Goal: Transaction & Acquisition: Download file/media

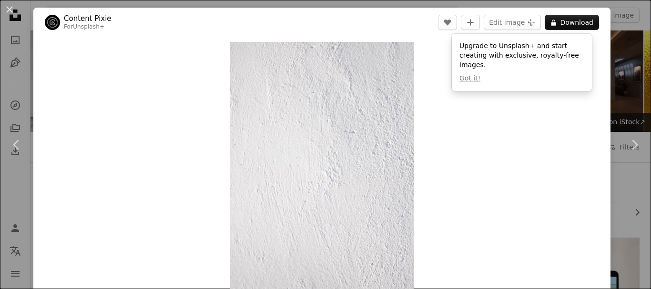
scroll to position [2334, 0]
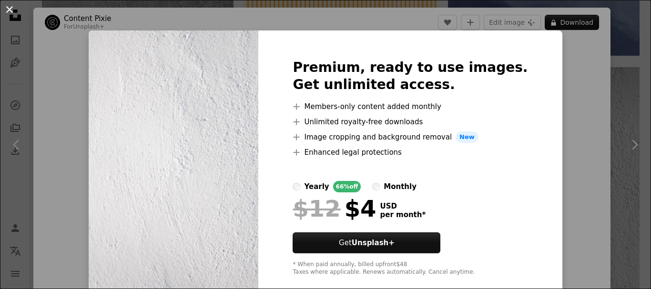
click at [10, 11] on button "An X shape" at bounding box center [9, 9] width 11 height 11
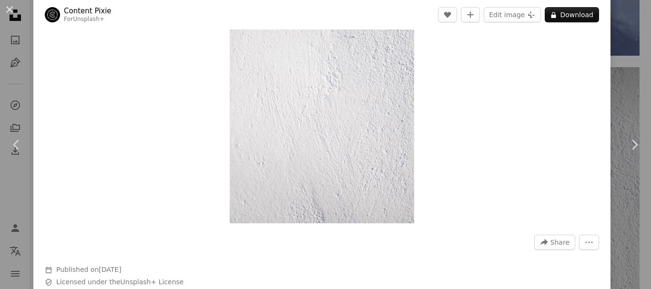
scroll to position [238, 0]
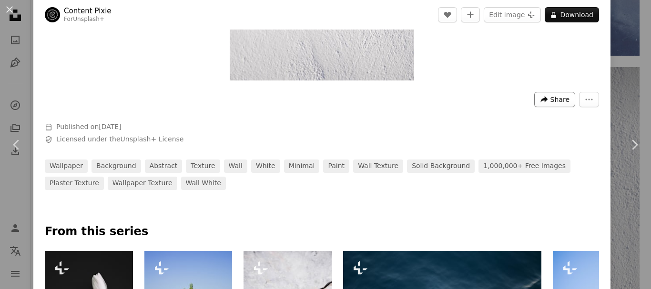
click at [542, 105] on button "A forward-right arrow Share" at bounding box center [554, 99] width 41 height 15
click at [426, 181] on dialog "An X shape Chevron left Chevron right Content Pixie For Unsplash+ A heart A plu…" at bounding box center [325, 144] width 651 height 289
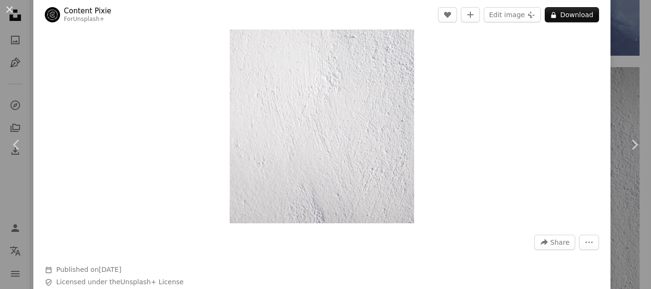
scroll to position [0, 0]
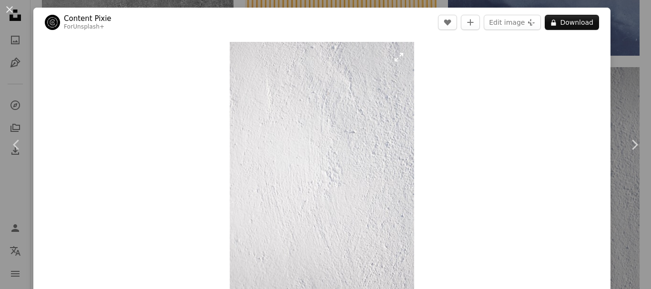
click at [356, 107] on img "Zoom in on this image" at bounding box center [322, 180] width 184 height 277
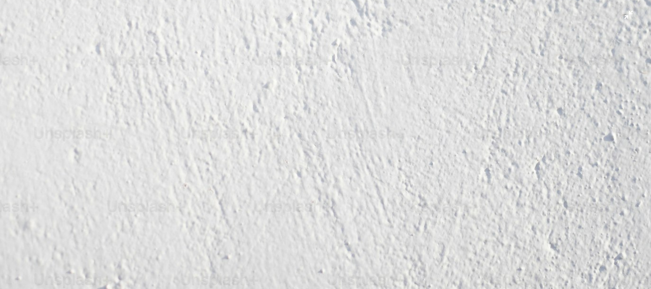
scroll to position [524, 0]
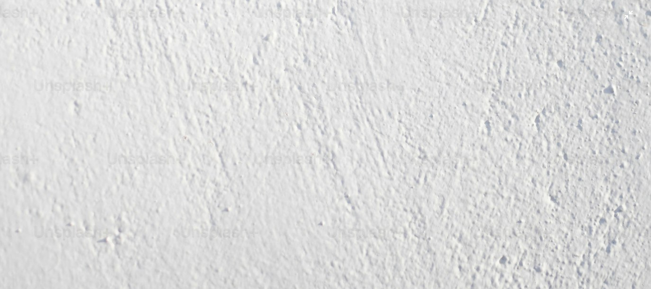
drag, startPoint x: 425, startPoint y: 113, endPoint x: 387, endPoint y: 107, distance: 38.1
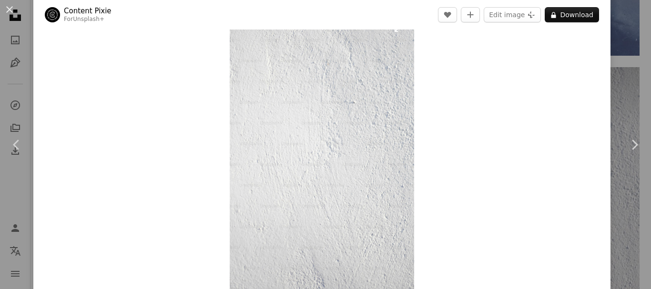
click at [387, 107] on img "Zoom in on this image" at bounding box center [322, 150] width 184 height 277
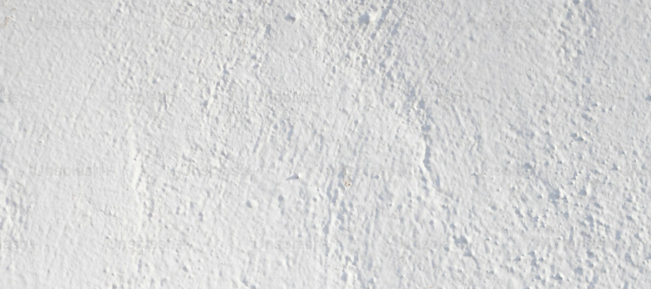
scroll to position [333, 0]
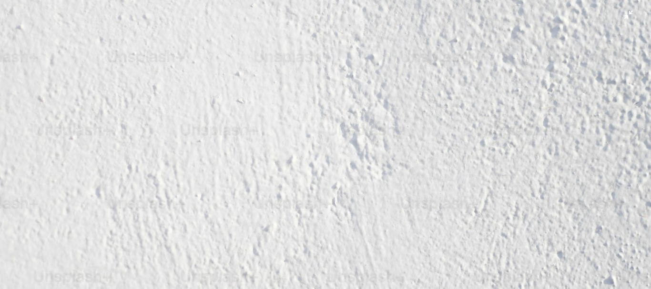
click at [403, 77] on img "Zoom out on this image" at bounding box center [326, 154] width 652 height 977
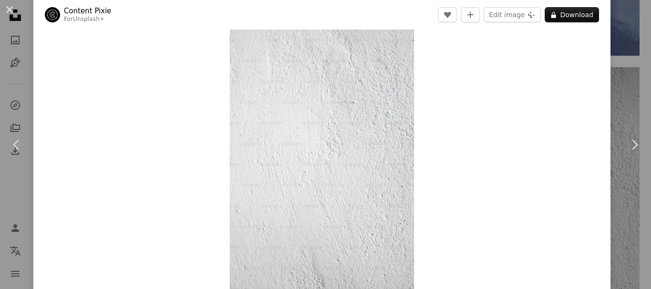
click at [403, 77] on img "Zoom in on this image" at bounding box center [322, 150] width 184 height 277
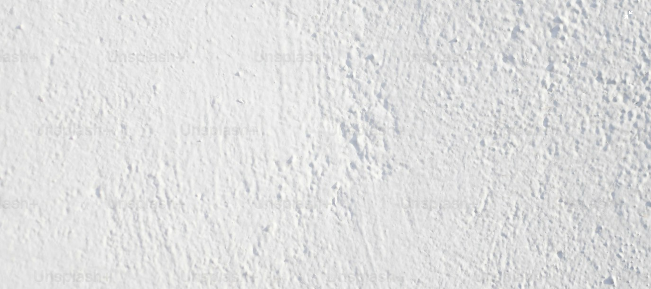
click at [373, 63] on img "Zoom out on this image" at bounding box center [326, 154] width 652 height 977
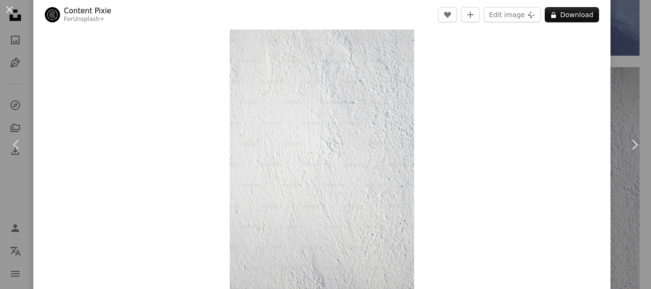
click at [373, 63] on img "Zoom in on this image" at bounding box center [322, 150] width 184 height 277
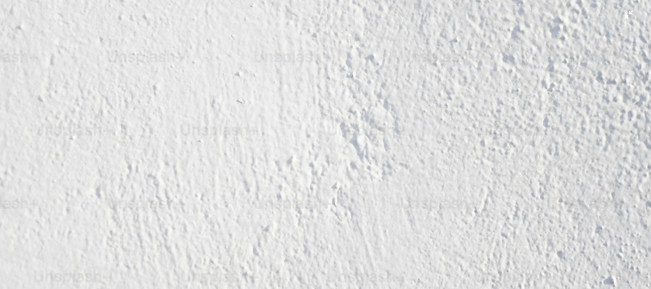
click at [370, 64] on img "Zoom out on this image" at bounding box center [326, 154] width 652 height 977
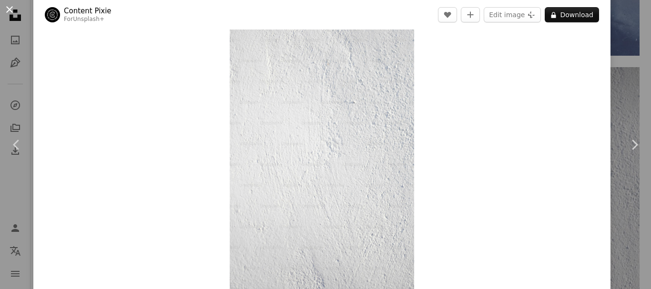
click at [10, 6] on button "An X shape" at bounding box center [9, 9] width 11 height 11
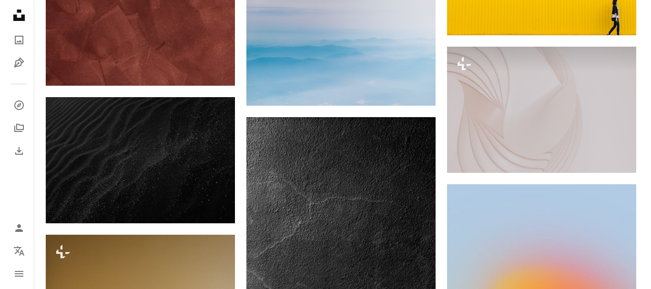
scroll to position [4858, 0]
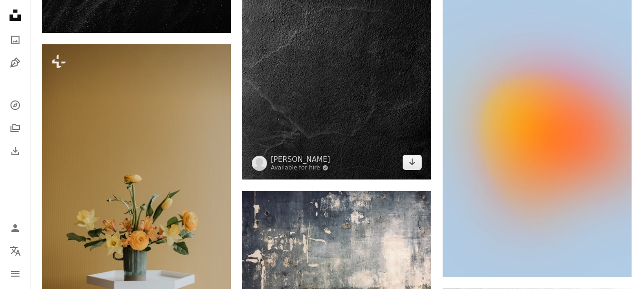
click at [341, 94] on img at bounding box center [336, 53] width 189 height 252
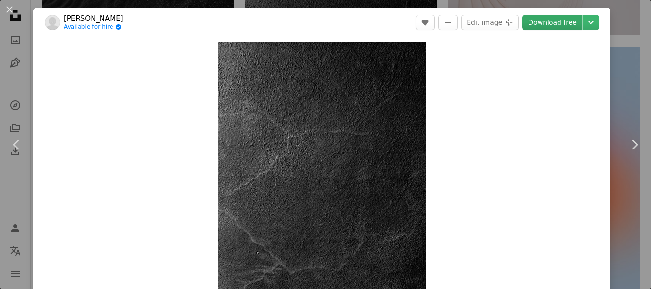
click at [557, 21] on link "Download free" at bounding box center [552, 22] width 60 height 15
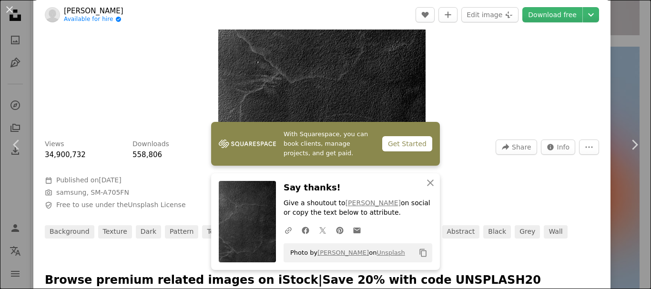
scroll to position [286, 0]
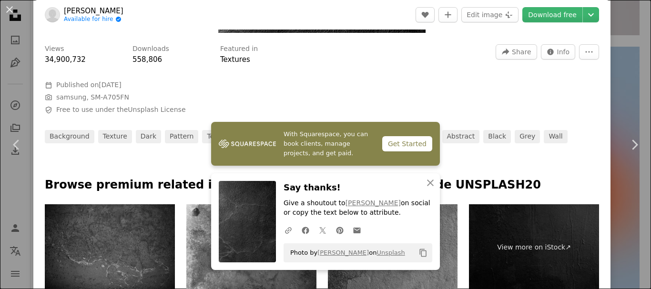
click at [459, 94] on div "Views 34,900,732 Downloads 558,806 Featured in Textures A forward-right arrow S…" at bounding box center [321, 91] width 577 height 106
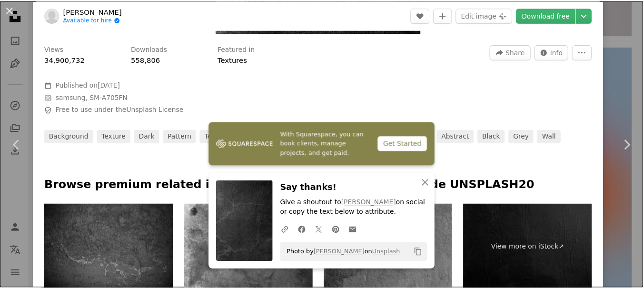
scroll to position [191, 0]
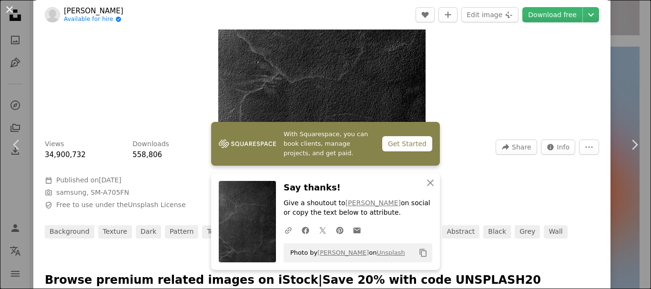
click at [10, 9] on button "An X shape" at bounding box center [9, 9] width 11 height 11
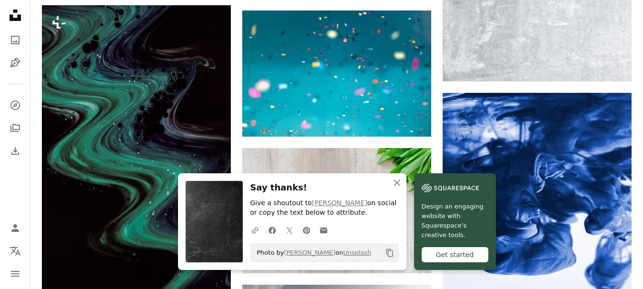
scroll to position [5239, 0]
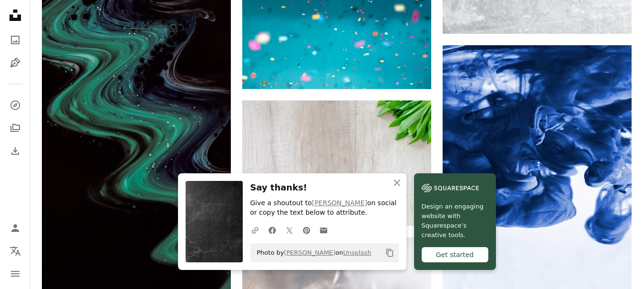
click at [398, 186] on icon "An X shape" at bounding box center [397, 182] width 11 height 11
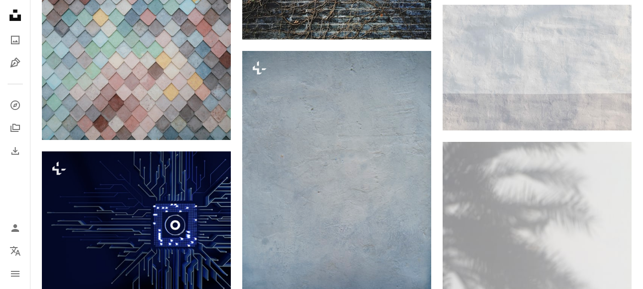
scroll to position [5620, 0]
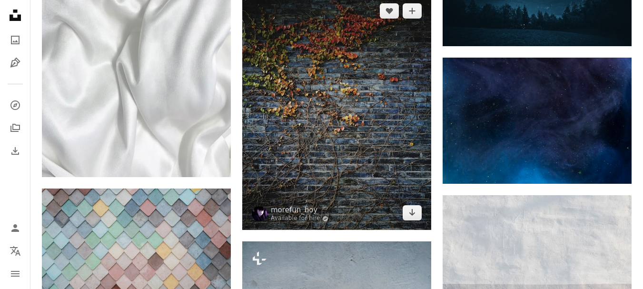
click at [343, 150] on img at bounding box center [336, 112] width 189 height 236
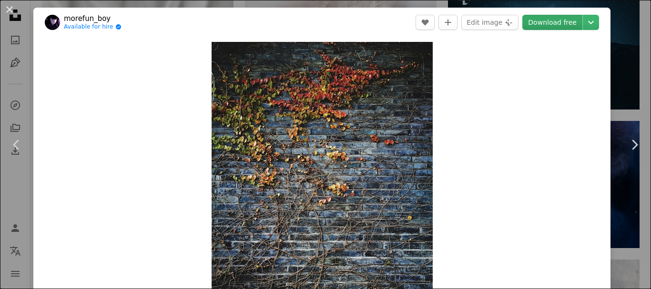
click at [549, 28] on link "Download free" at bounding box center [552, 22] width 60 height 15
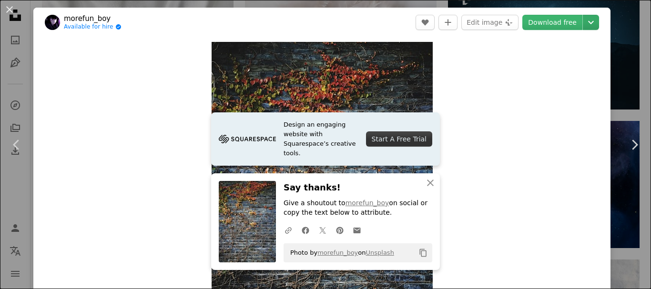
click at [592, 19] on header "morefun_boy Available for hire A checkmark inside of a circle A heart A plus si…" at bounding box center [321, 23] width 577 height 30
click at [588, 20] on icon "Chevron down" at bounding box center [590, 22] width 15 height 11
click at [559, 140] on dialog "An X shape Chevron left Chevron right morefun_boy Available for hire A checkmar…" at bounding box center [325, 144] width 651 height 289
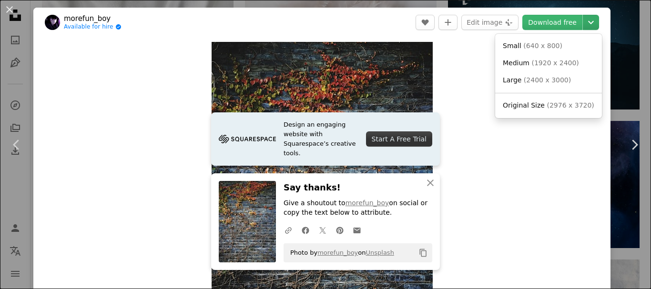
click at [584, 18] on icon "Chevron down" at bounding box center [590, 22] width 15 height 11
click at [563, 106] on span "( 2976 x 3720 )" at bounding box center [569, 105] width 47 height 8
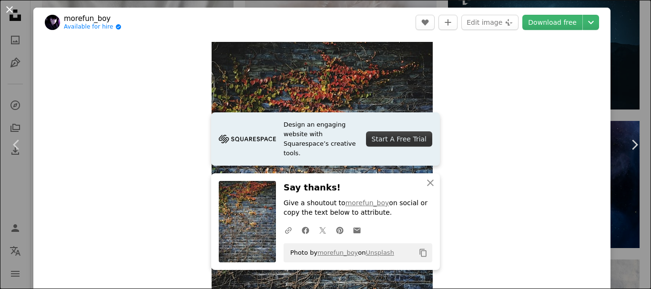
click at [9, 8] on button "An X shape" at bounding box center [9, 9] width 11 height 11
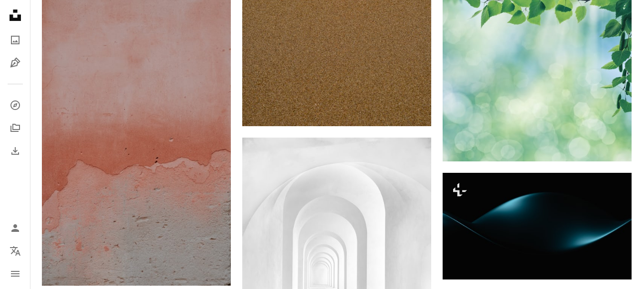
scroll to position [6335, 0]
